Goal: Check status: Check status

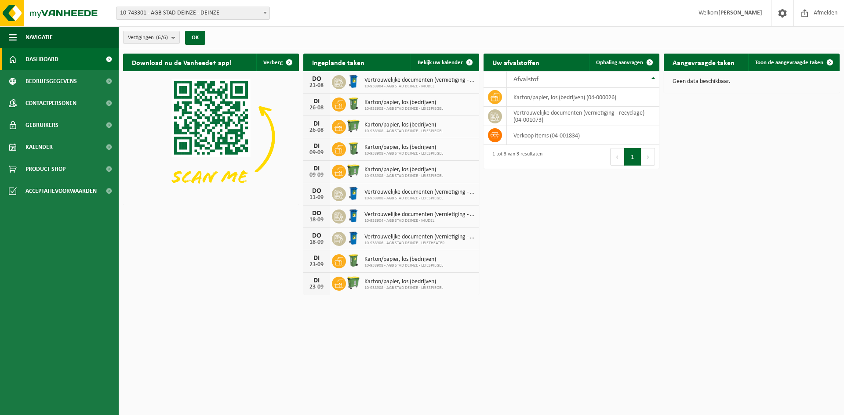
click at [203, 14] on span "10-743301 - AGB STAD DEINZE - DEINZE" at bounding box center [192, 13] width 153 height 12
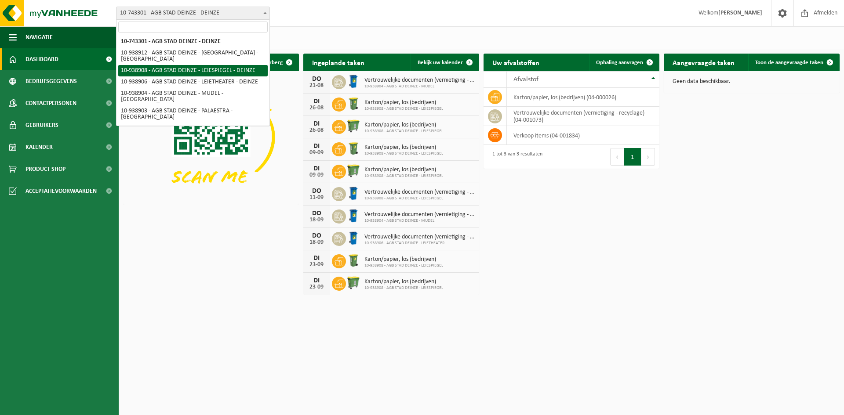
select select "138162"
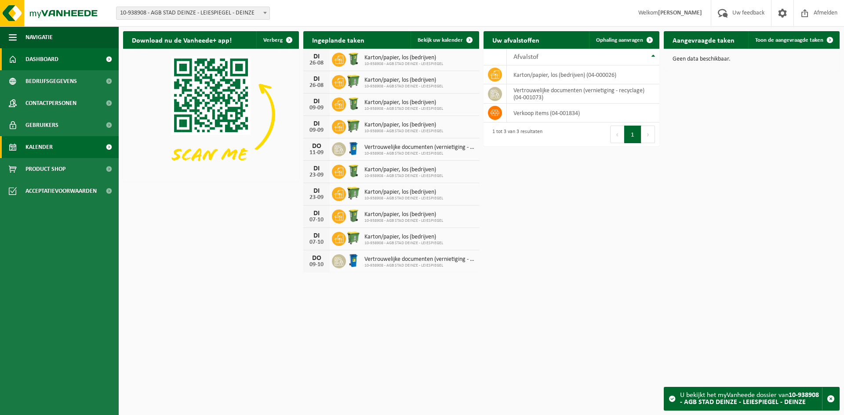
click at [40, 142] on span "Kalender" at bounding box center [38, 147] width 27 height 22
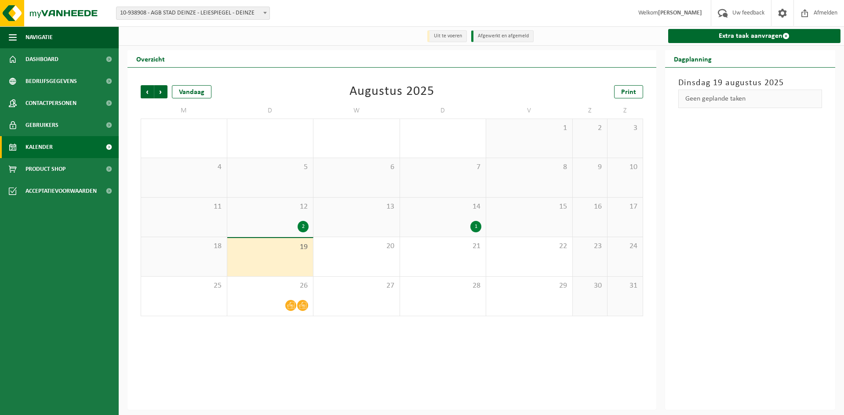
click at [473, 230] on div "1" at bounding box center [475, 226] width 11 height 11
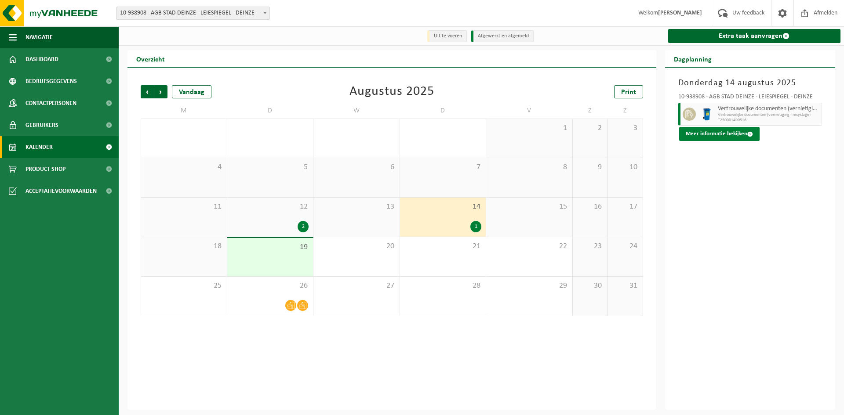
click at [752, 137] on button "Meer informatie bekijken" at bounding box center [719, 134] width 80 height 14
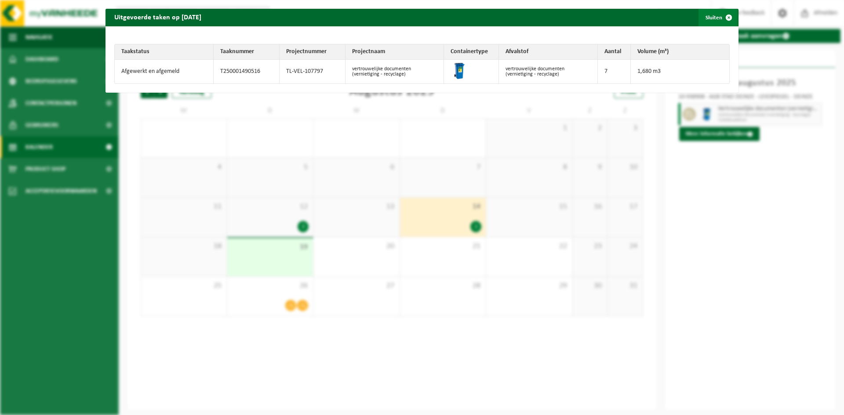
click at [722, 15] on span "button" at bounding box center [729, 18] width 18 height 18
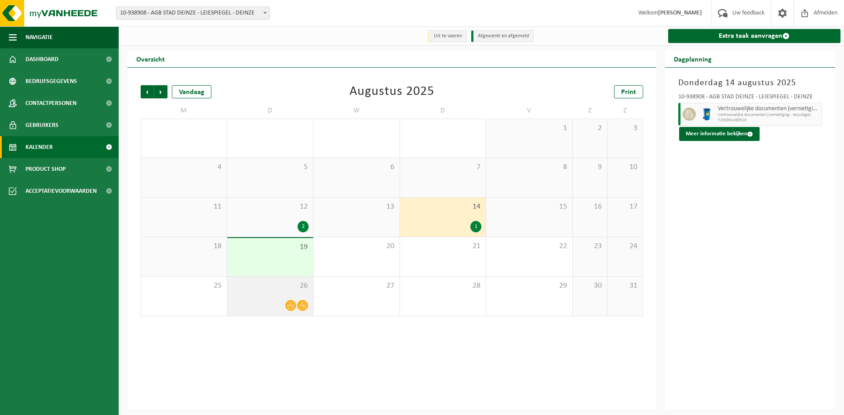
click at [283, 299] on div "26" at bounding box center [270, 296] width 86 height 39
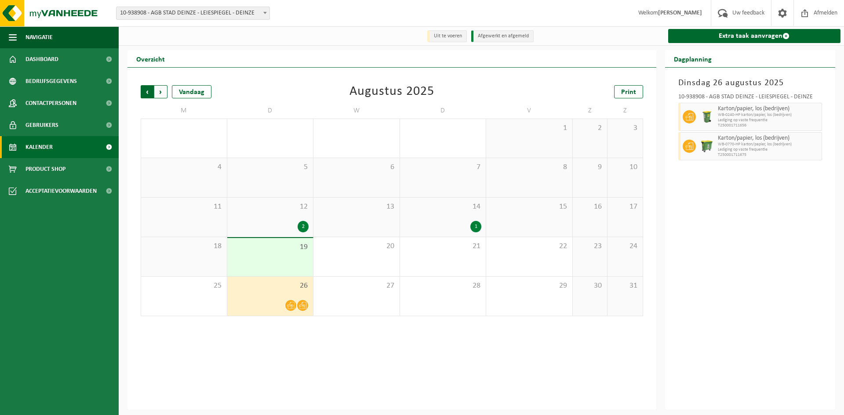
click at [162, 95] on span "Volgende" at bounding box center [160, 91] width 13 height 13
